Goal: Consume media (video, audio)

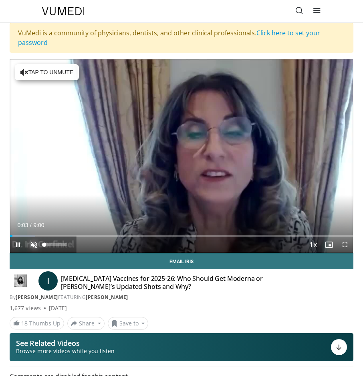
click at [33, 243] on span "Video Player" at bounding box center [34, 245] width 16 height 16
